Goal: Task Accomplishment & Management: Manage account settings

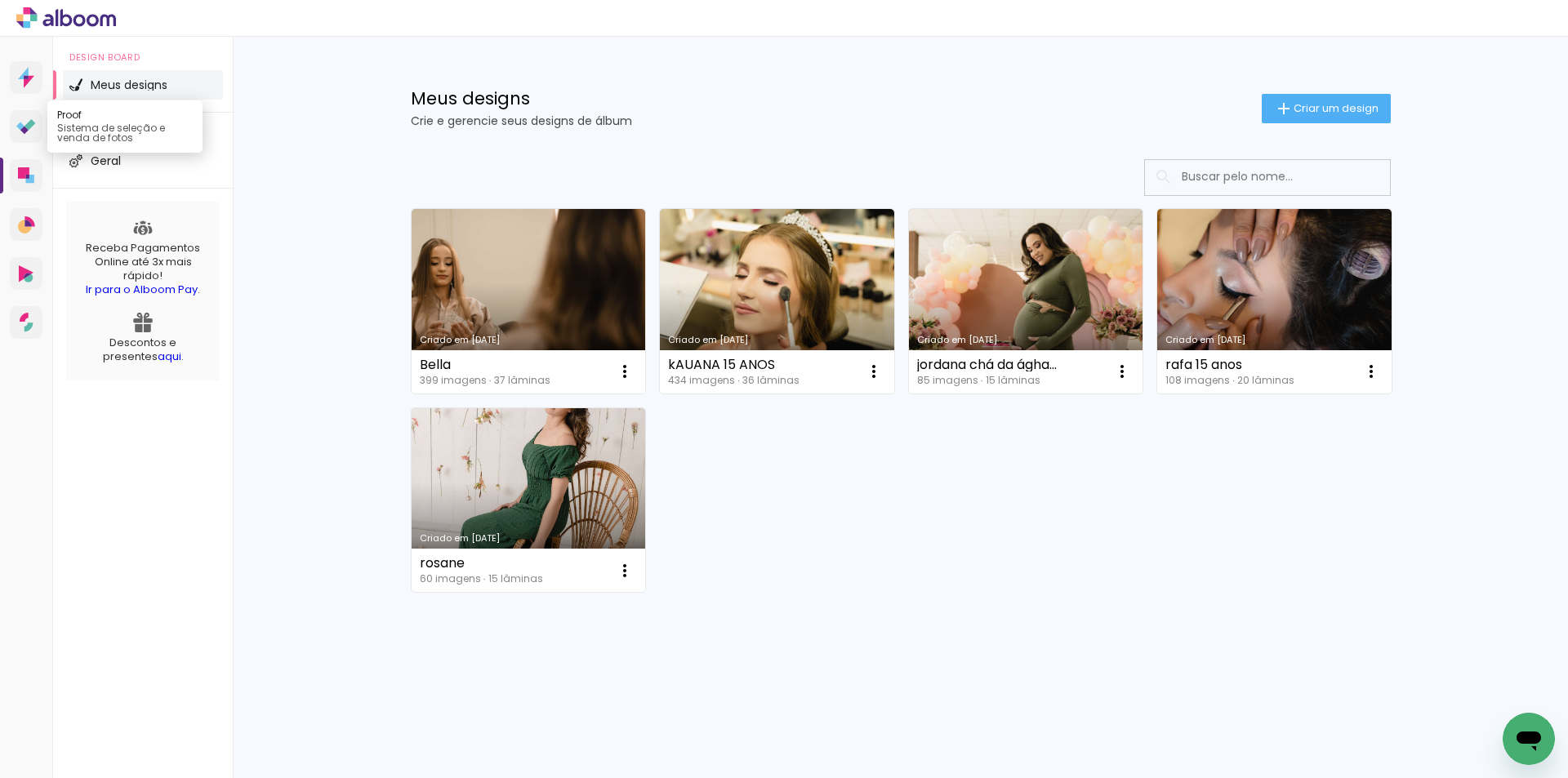
click at [27, 127] on icon at bounding box center [29, 124] width 10 height 10
